Goal: Task Accomplishment & Management: Complete application form

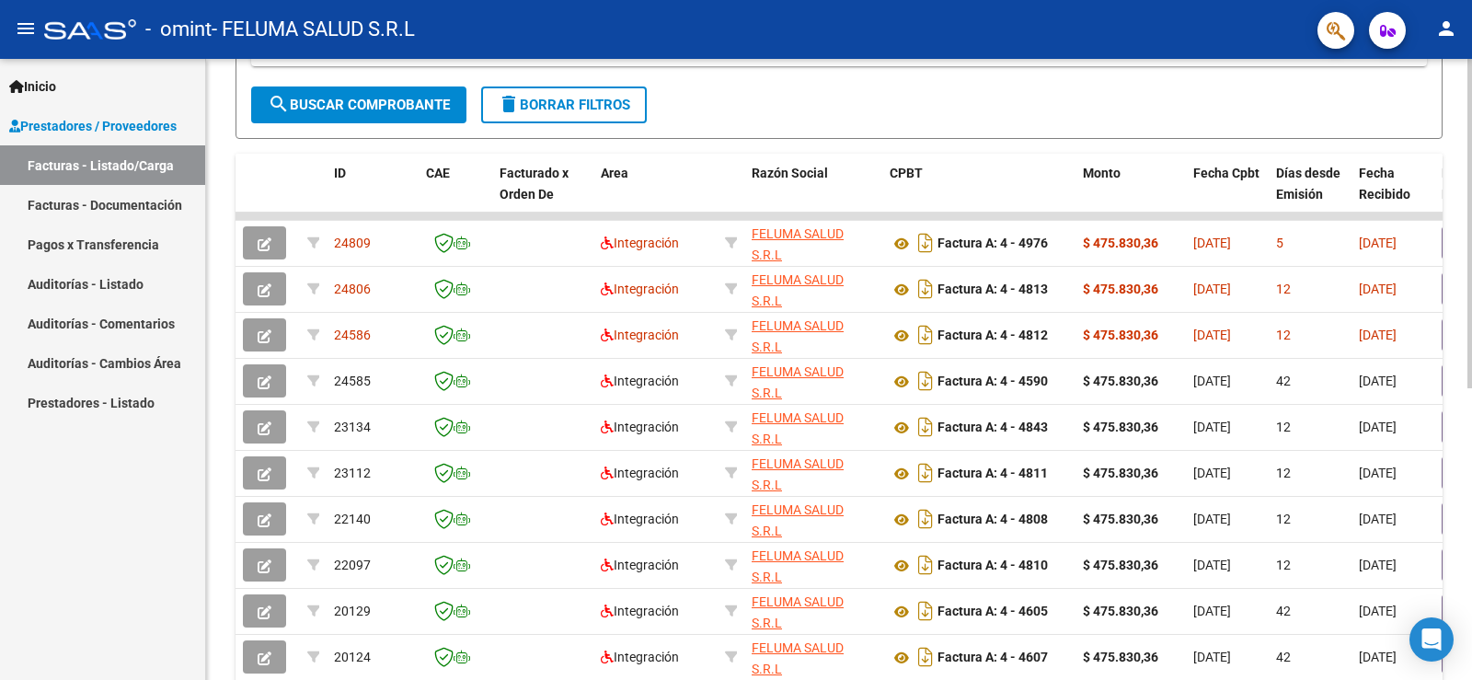
click at [1471, 450] on div at bounding box center [1469, 453] width 5 height 329
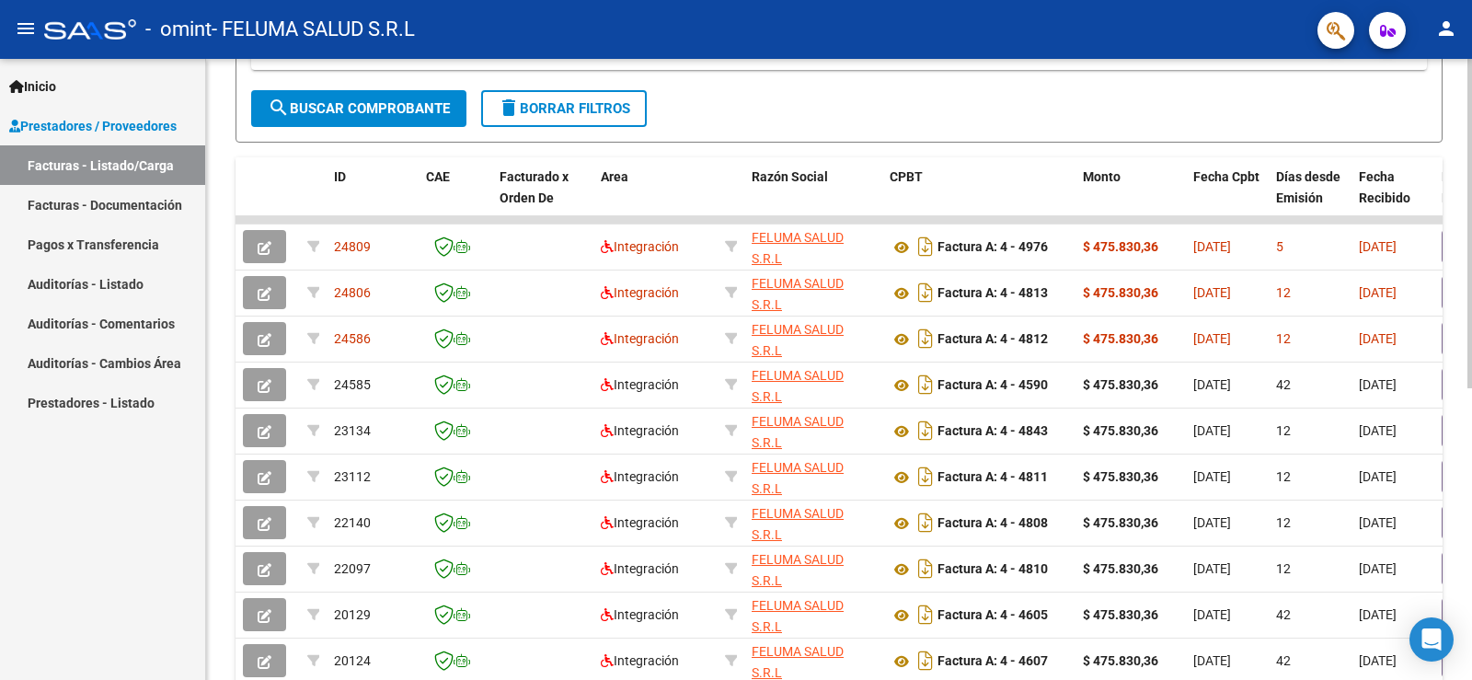
scroll to position [549, 0]
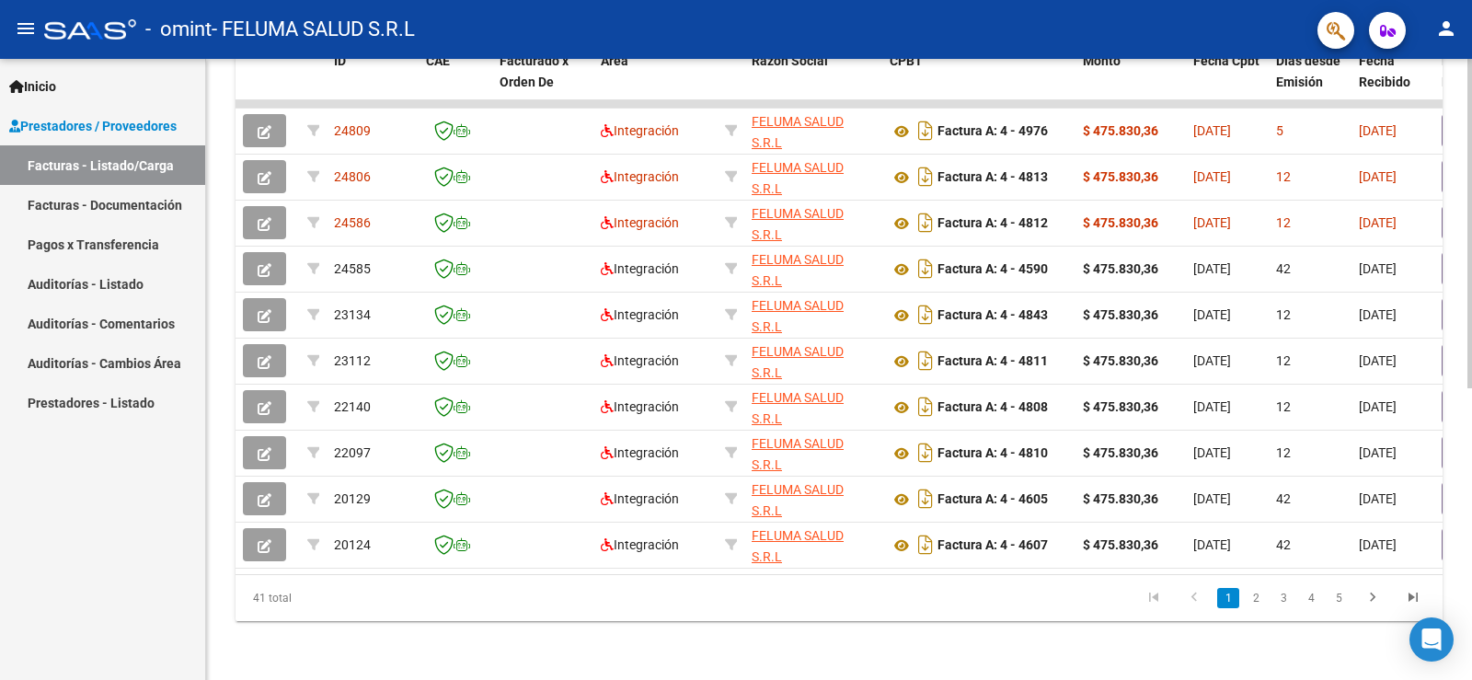
click at [1471, 577] on div at bounding box center [1469, 515] width 5 height 329
click at [1361, 593] on icon "go to next page" at bounding box center [1373, 600] width 24 height 22
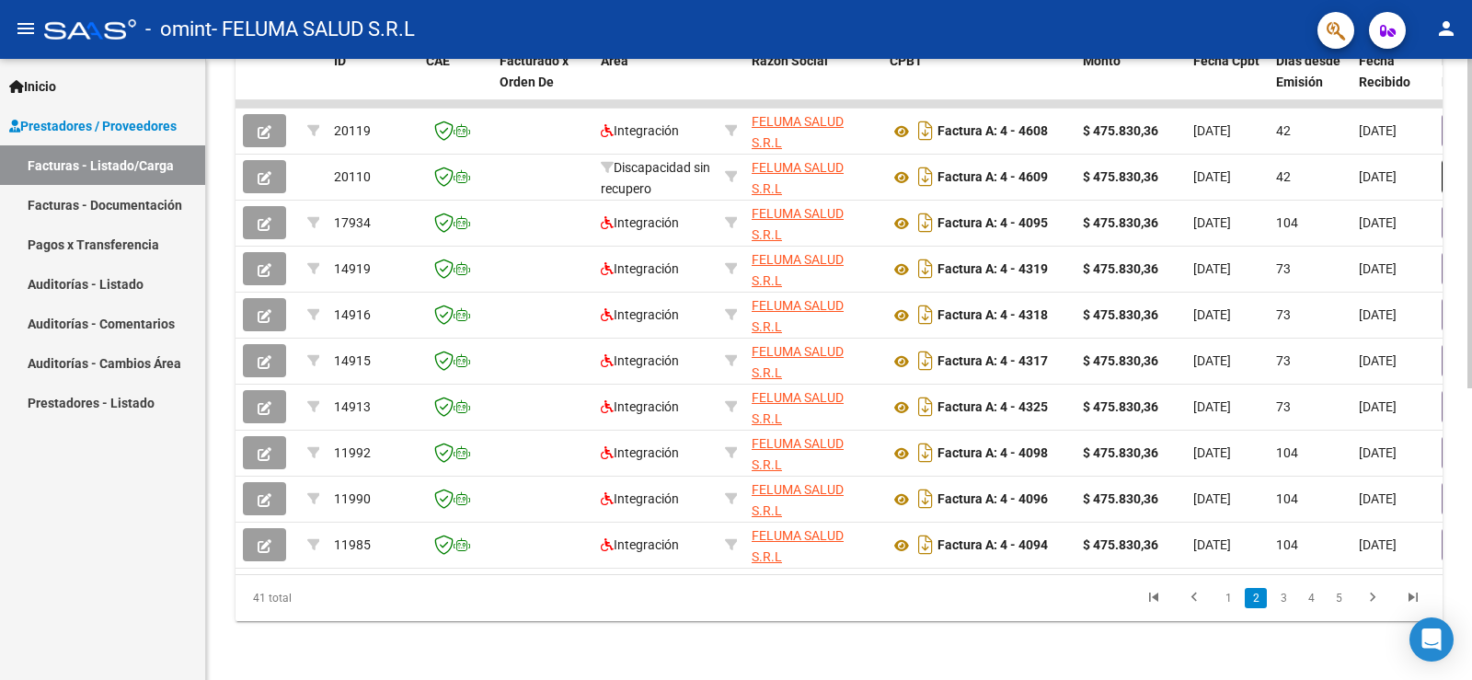
click at [1471, 378] on div at bounding box center [1469, 515] width 5 height 329
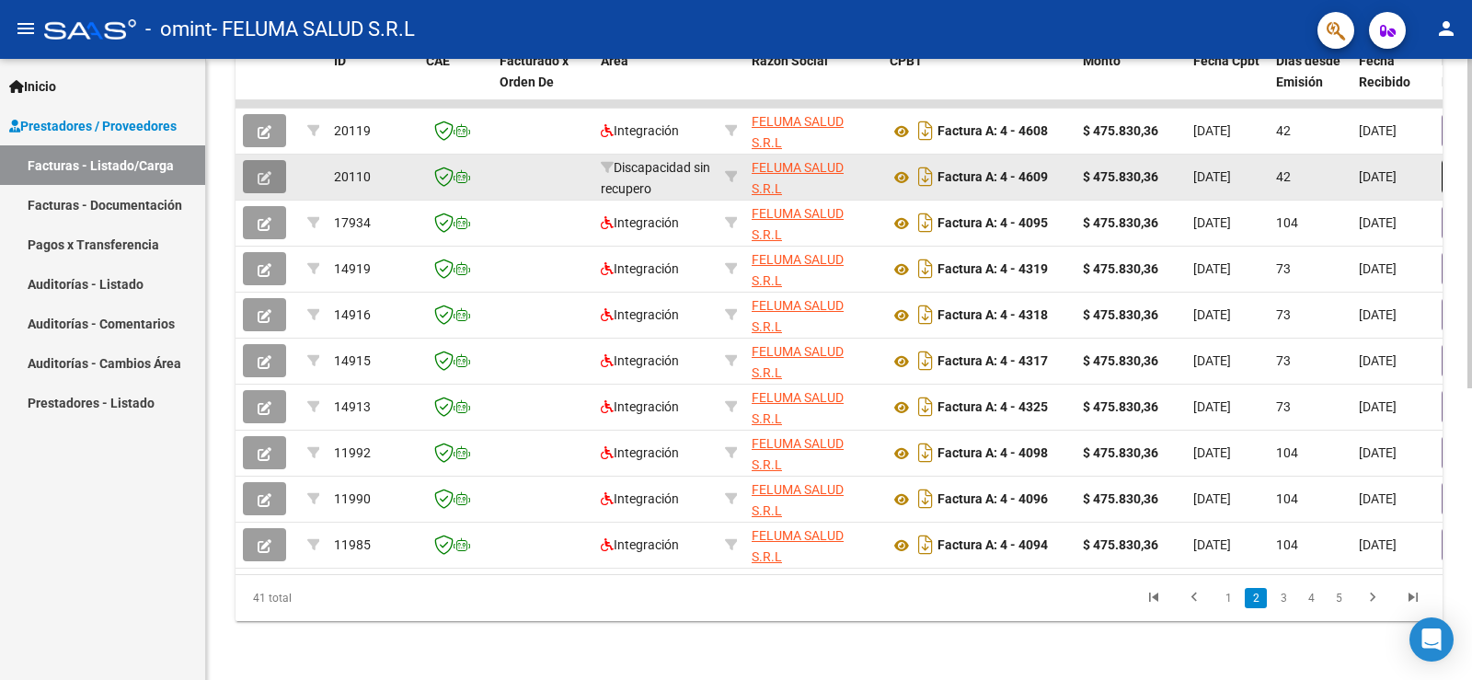
click at [268, 171] on icon "button" at bounding box center [265, 178] width 14 height 14
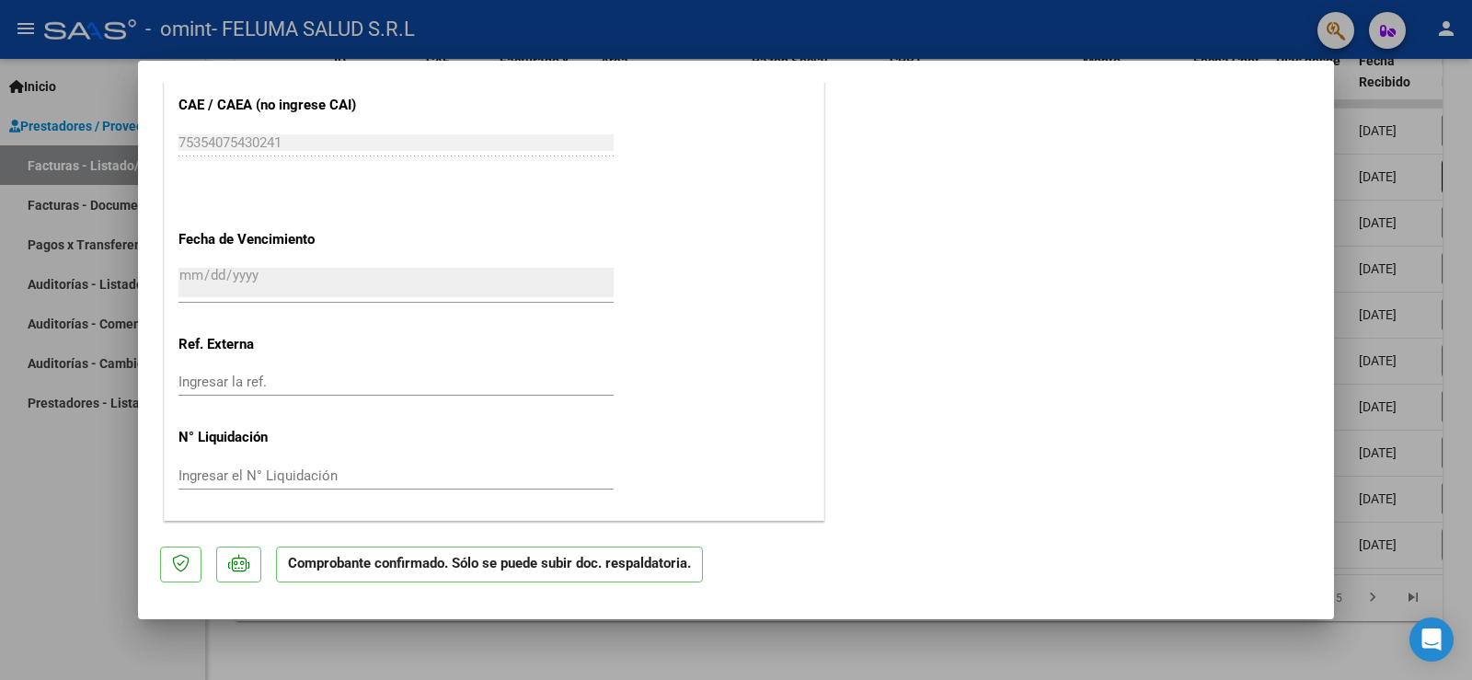
scroll to position [0, 0]
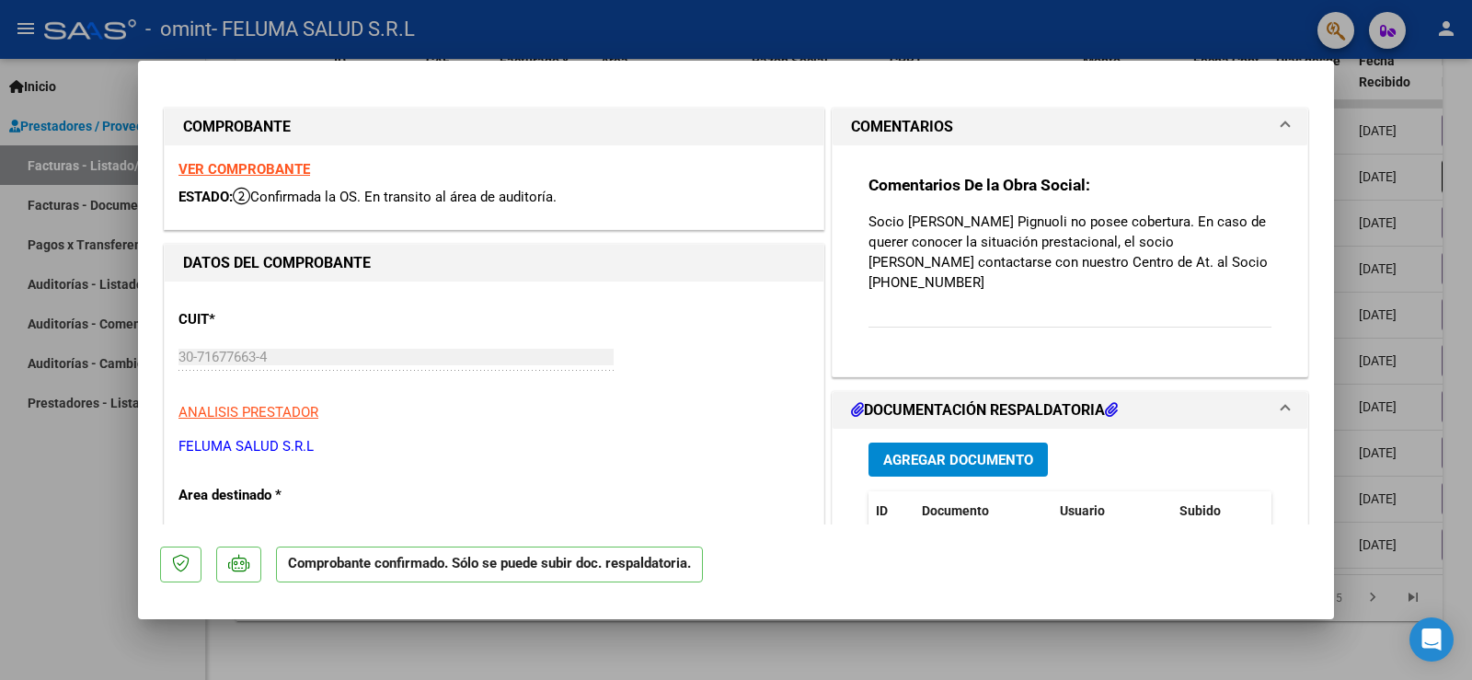
drag, startPoint x: 53, startPoint y: 397, endPoint x: 64, endPoint y: 481, distance: 85.4
click at [64, 481] on div at bounding box center [736, 340] width 1472 height 680
type input "$ 0,00"
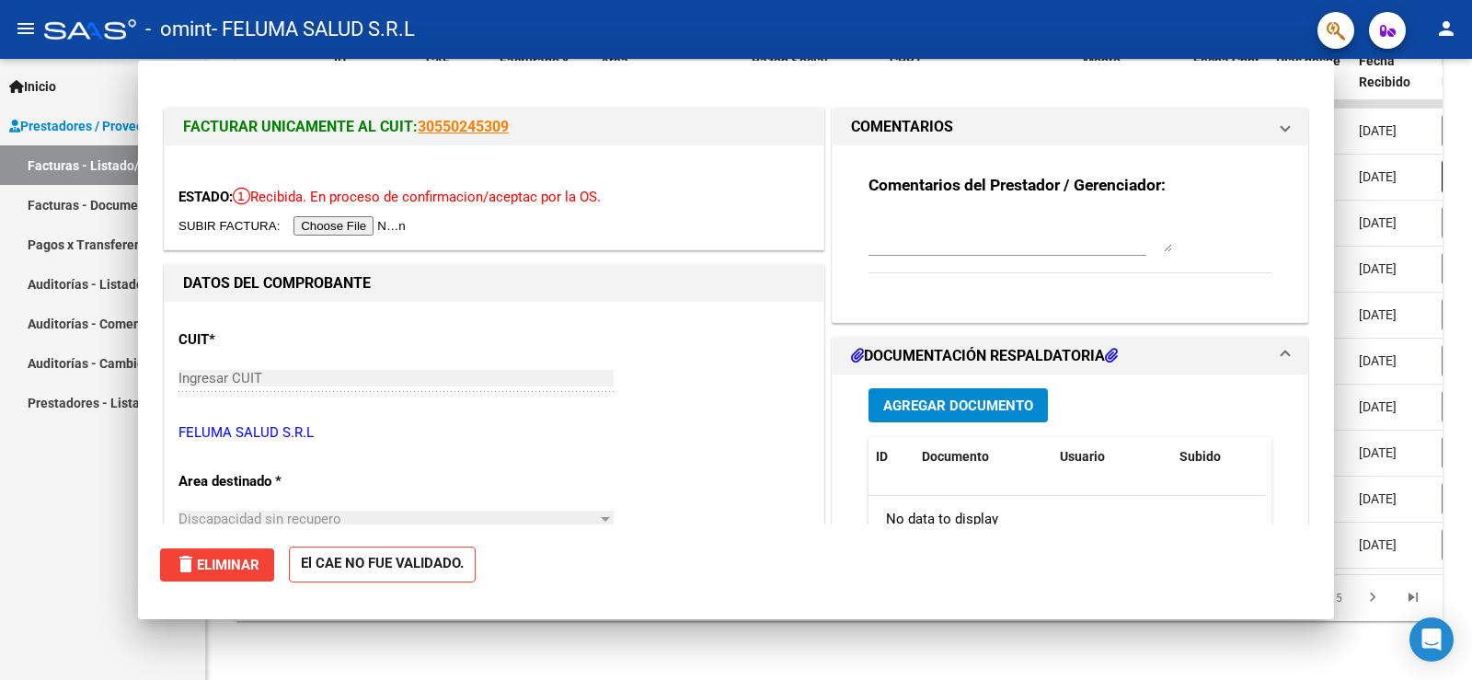
click at [64, 481] on div "Inicio Instructivos Contacto OS Prestadores / Proveedores Facturas - Listado/Ca…" at bounding box center [102, 369] width 205 height 621
